Goal: Information Seeking & Learning: Understand process/instructions

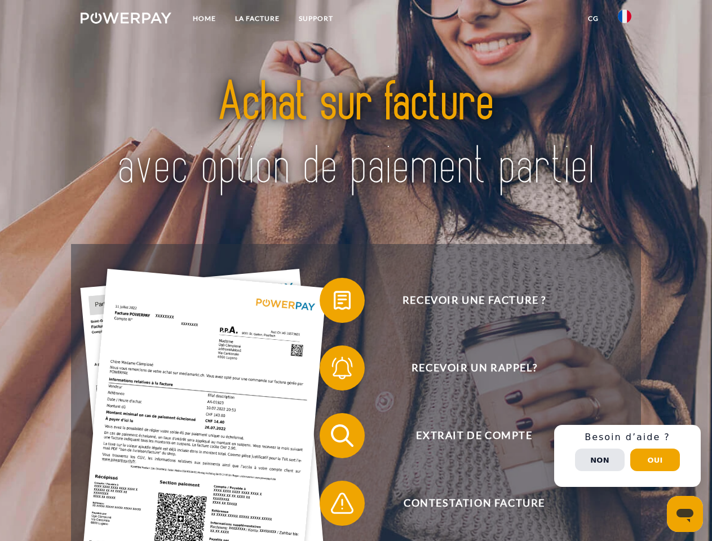
click at [126, 20] on img at bounding box center [126, 17] width 91 height 11
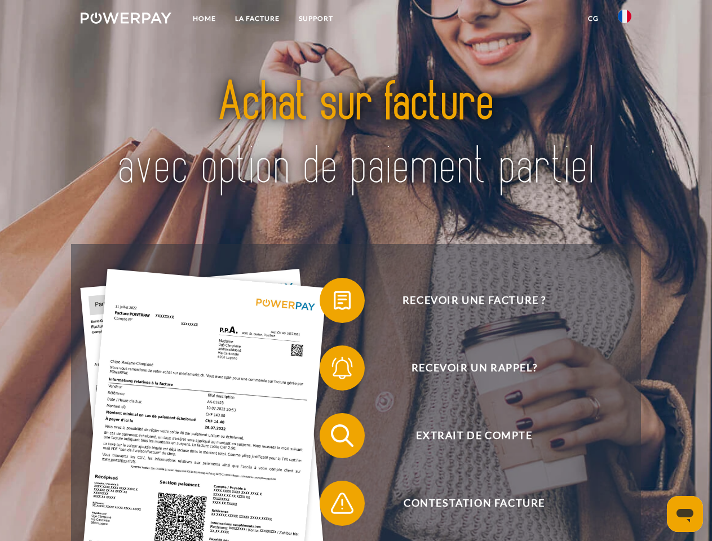
click at [624, 20] on img at bounding box center [625, 17] width 14 height 14
click at [593, 19] on link "CG" at bounding box center [593, 18] width 30 height 20
click at [334, 303] on span at bounding box center [325, 300] width 56 height 56
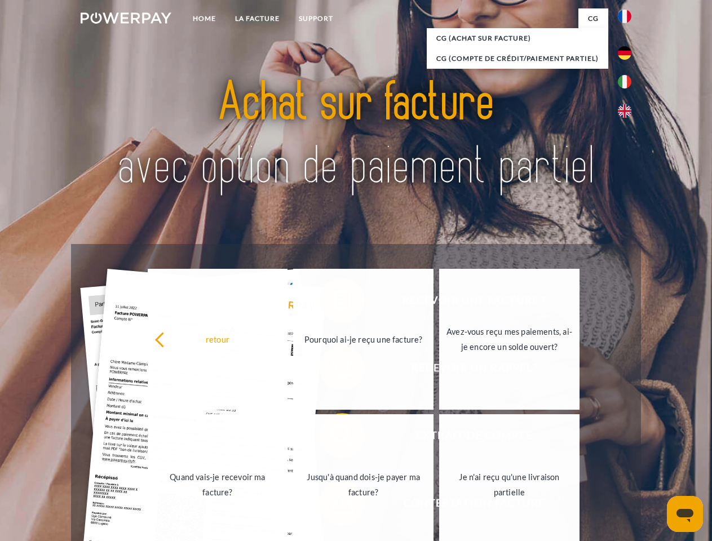
click at [334, 370] on div "Recevoir une facture ? Recevoir un rappel? Extrait de compte retour" at bounding box center [355, 469] width 569 height 451
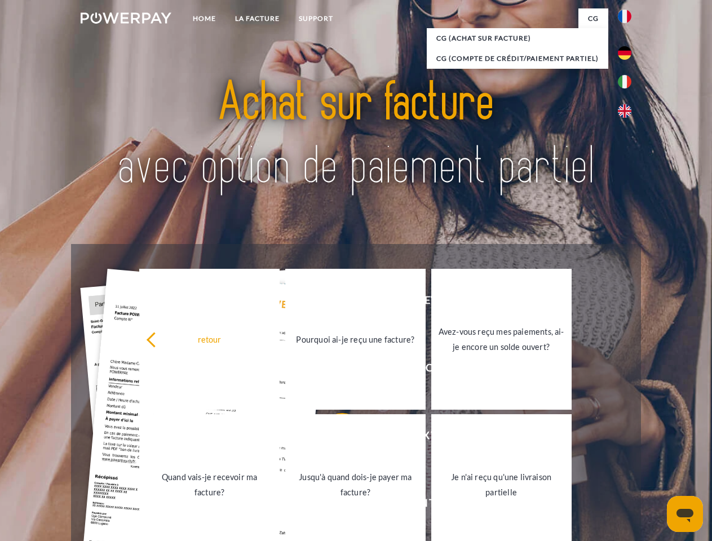
click at [334, 438] on link "Jusqu'à quand dois-je payer ma facture?" at bounding box center [355, 484] width 140 height 141
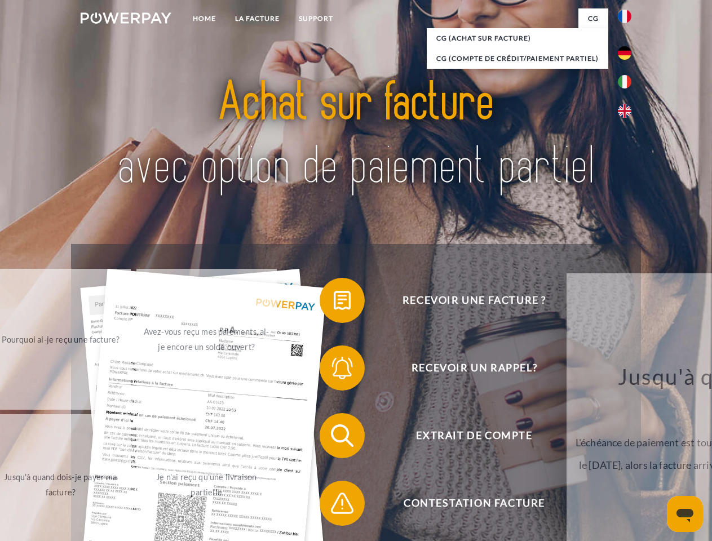
click at [334, 505] on span at bounding box center [325, 503] width 56 height 56
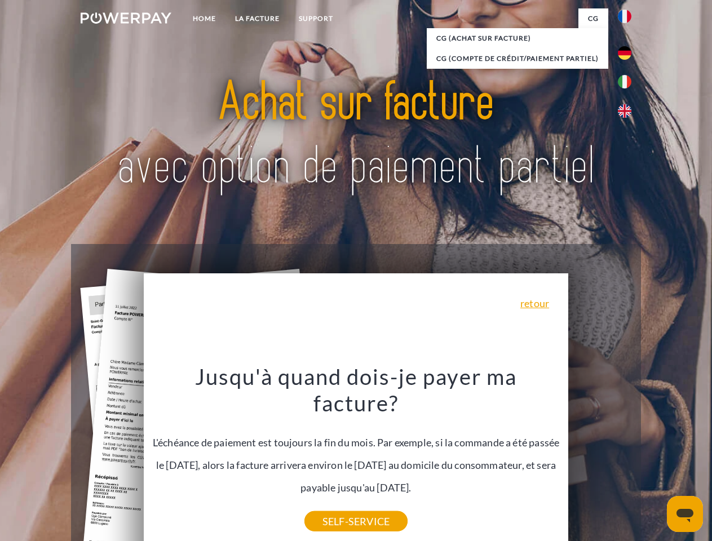
click at [627, 456] on div "Recevoir une facture ? Recevoir un rappel? Extrait de compte retour" at bounding box center [355, 469] width 569 height 451
click at [600, 458] on span "Extrait de compte" at bounding box center [474, 435] width 276 height 45
click at [655, 460] on header "Home LA FACTURE Support" at bounding box center [356, 389] width 712 height 778
